Goal: Information Seeking & Learning: Learn about a topic

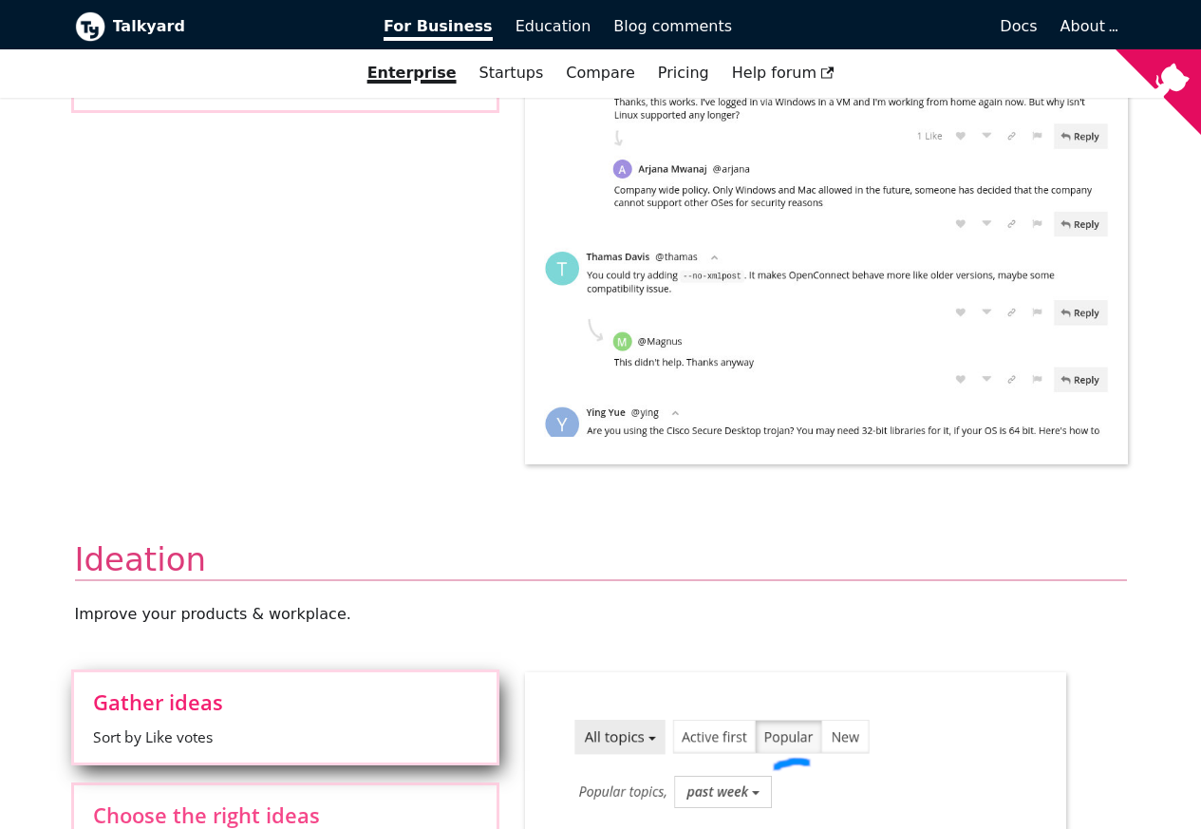
scroll to position [1253, 0]
